Goal: Navigation & Orientation: Find specific page/section

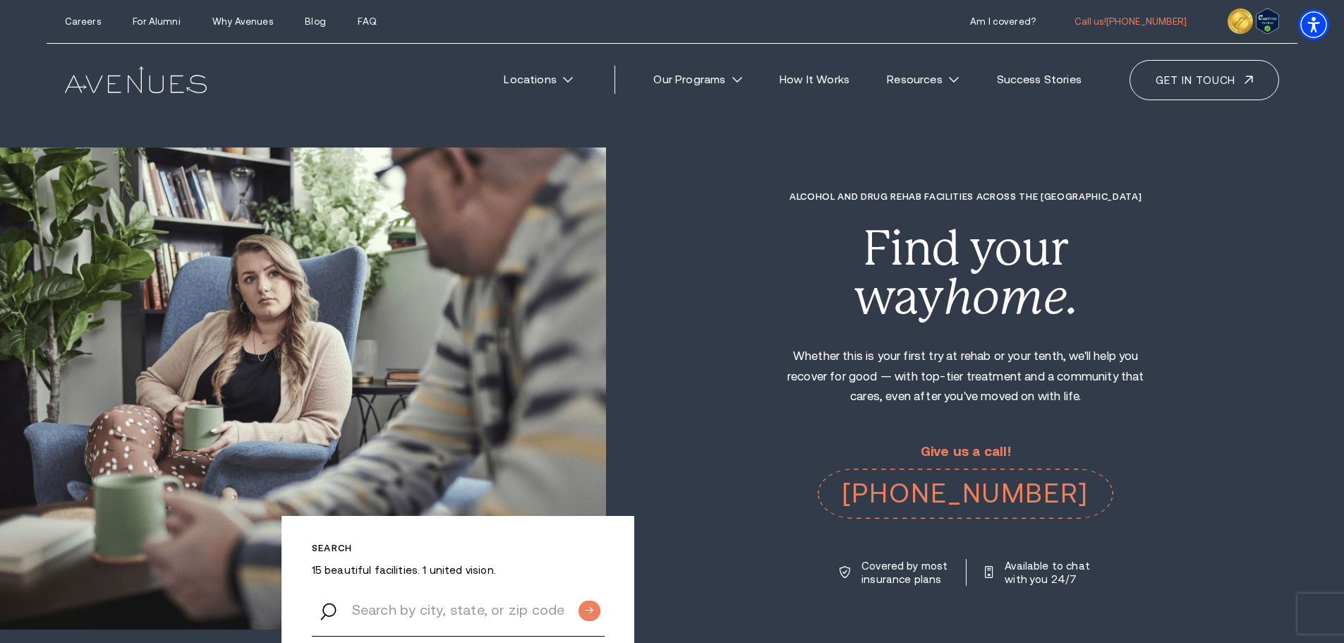
drag, startPoint x: 213, startPoint y: 88, endPoint x: 124, endPoint y: 88, distance: 88.9
click at [124, 88] on div "Locations [US_STATE] ." at bounding box center [672, 80] width 1251 height 73
click at [127, 88] on img at bounding box center [136, 79] width 142 height 27
drag, startPoint x: 0, startPoint y: 0, endPoint x: 137, endPoint y: 71, distance: 154.0
click at [137, 71] on img at bounding box center [136, 79] width 142 height 27
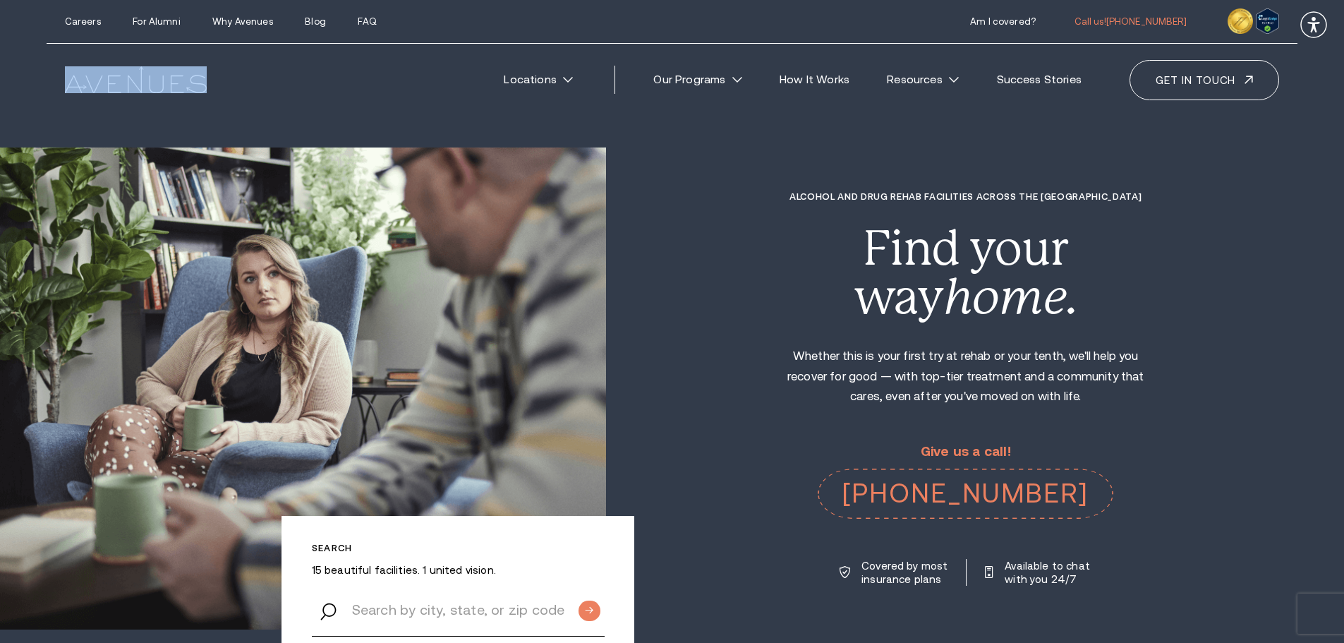
drag, startPoint x: 63, startPoint y: 79, endPoint x: 127, endPoint y: 91, distance: 65.3
click at [127, 91] on div "Locations [US_STATE] ." at bounding box center [672, 80] width 1251 height 73
